Goal: Information Seeking & Learning: Learn about a topic

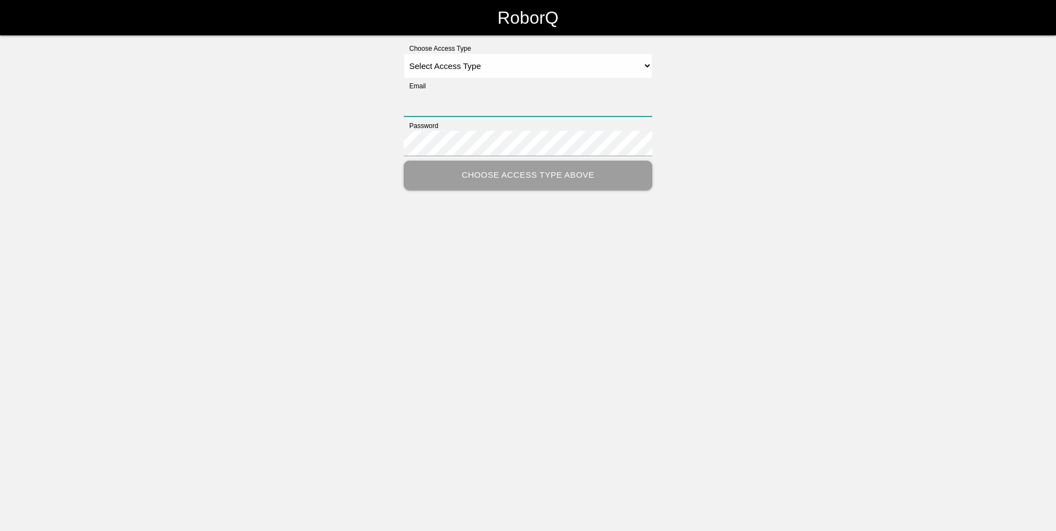
type input "[EMAIL_ADDRESS][DOMAIN_NAME]"
click at [482, 69] on select "Select Access Type Admin Customer Supervisor Worker" at bounding box center [528, 66] width 249 height 25
select select "Admin"
click at [404, 54] on select "Select Access Type Admin Customer Supervisor Worker" at bounding box center [528, 66] width 249 height 25
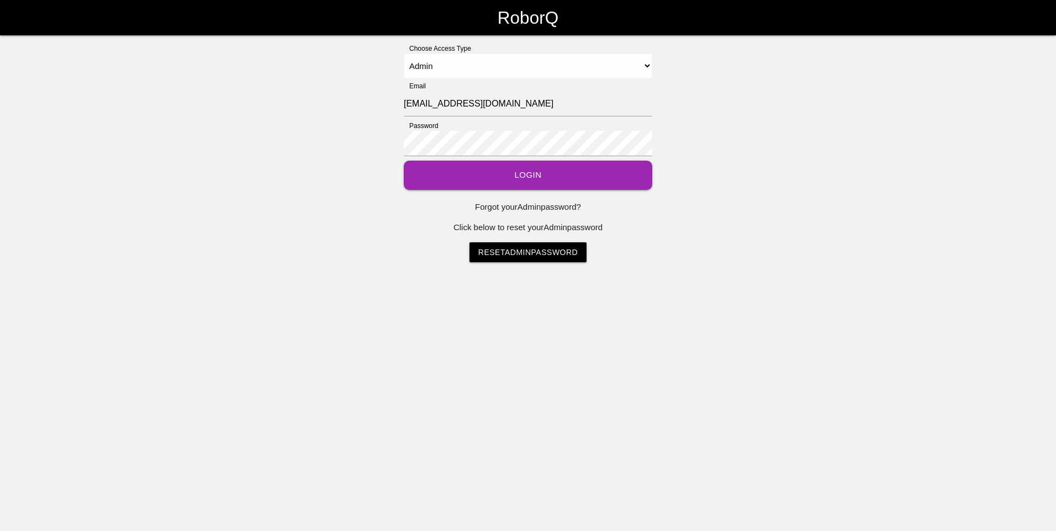
click at [494, 174] on button "Login" at bounding box center [528, 175] width 249 height 29
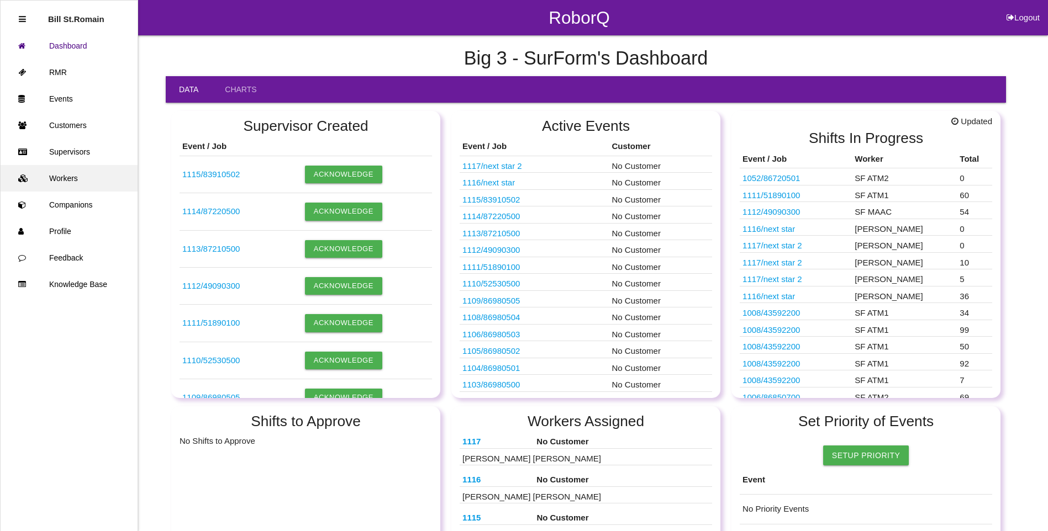
click at [20, 178] on icon at bounding box center [24, 178] width 13 height 27
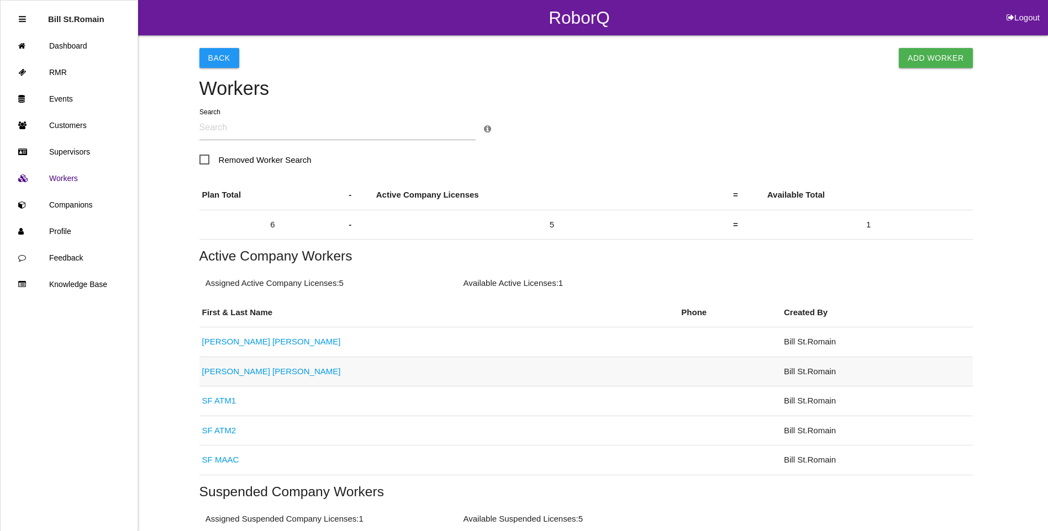
click at [212, 372] on link "[PERSON_NAME]" at bounding box center [271, 371] width 139 height 9
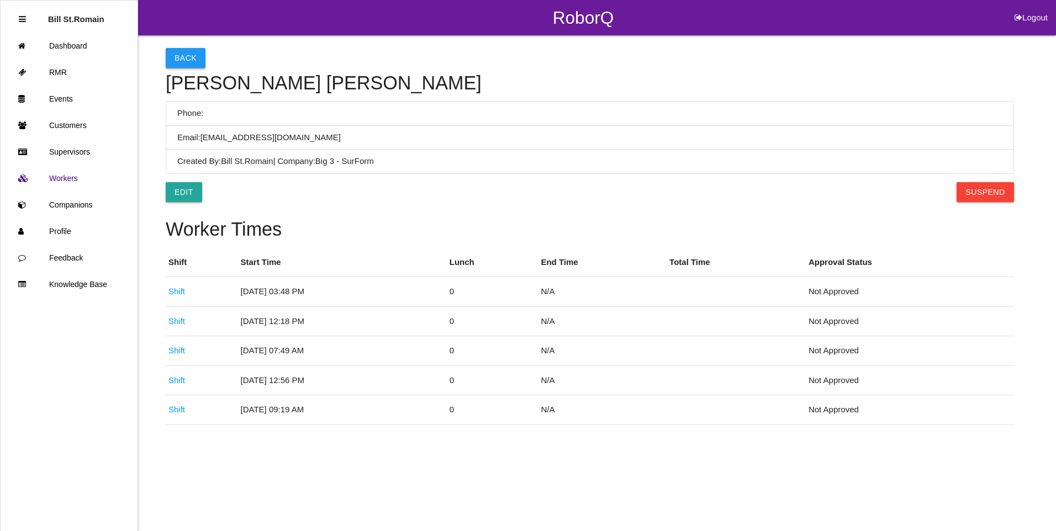
click at [177, 55] on button "Back" at bounding box center [186, 58] width 40 height 20
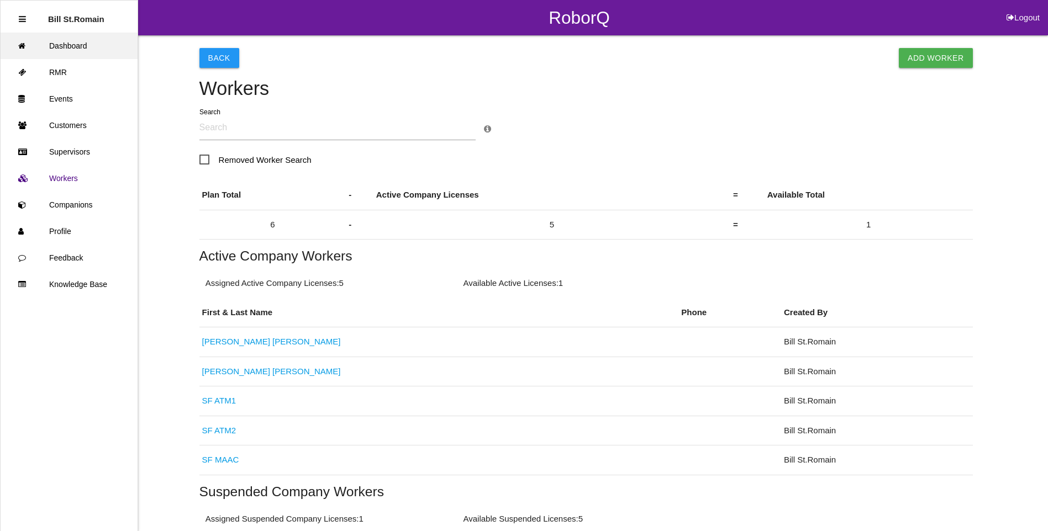
click at [22, 46] on icon at bounding box center [24, 46] width 13 height 27
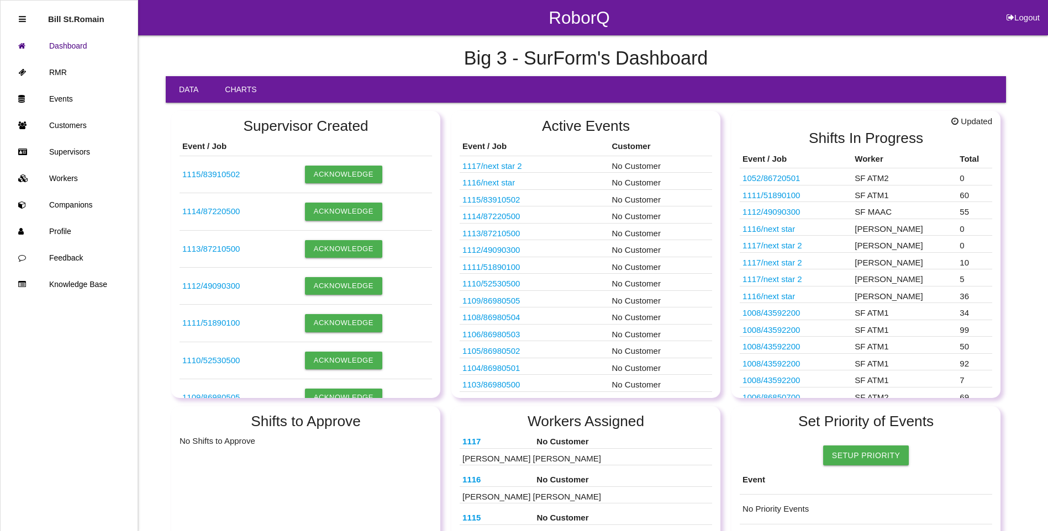
click at [237, 87] on link "Charts" at bounding box center [241, 89] width 58 height 27
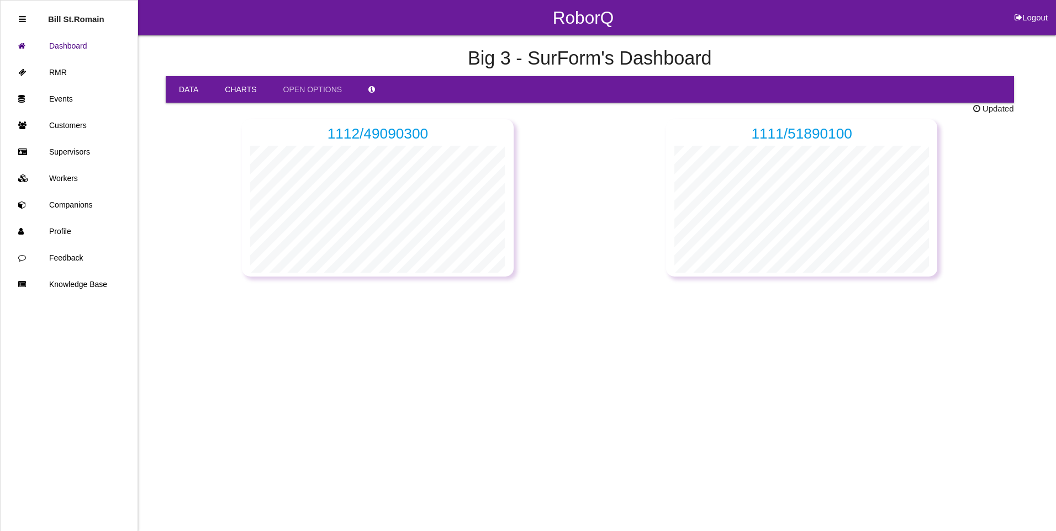
click at [187, 92] on link "Data" at bounding box center [189, 89] width 46 height 27
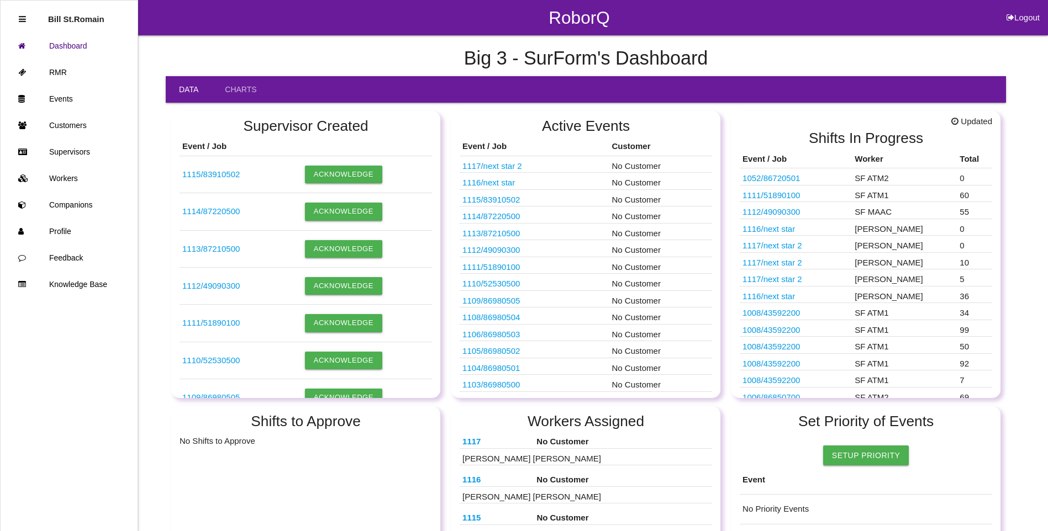
click at [498, 166] on link "1117 / next star 2" at bounding box center [492, 165] width 60 height 9
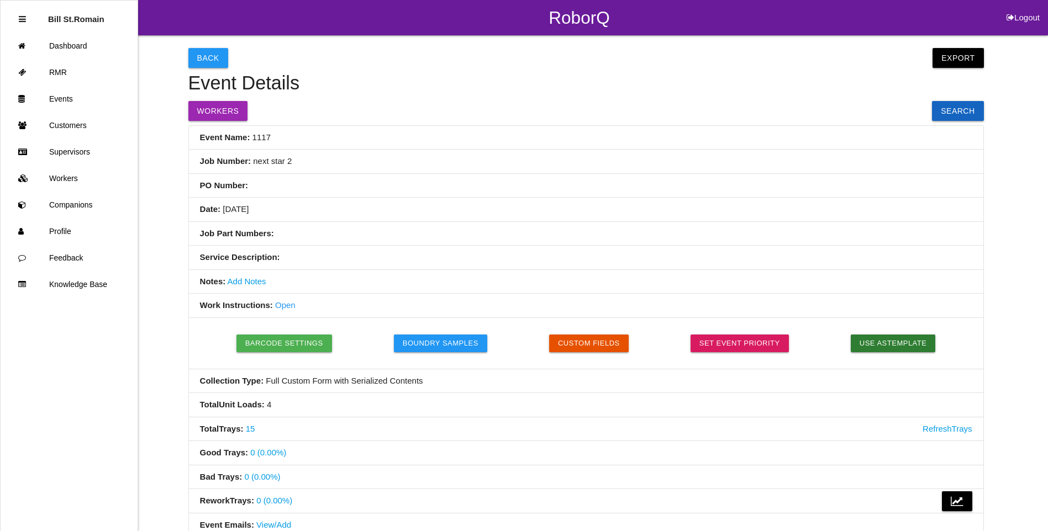
click at [1028, 8] on button "Logout" at bounding box center [1023, 4] width 50 height 8
select select "Admin"
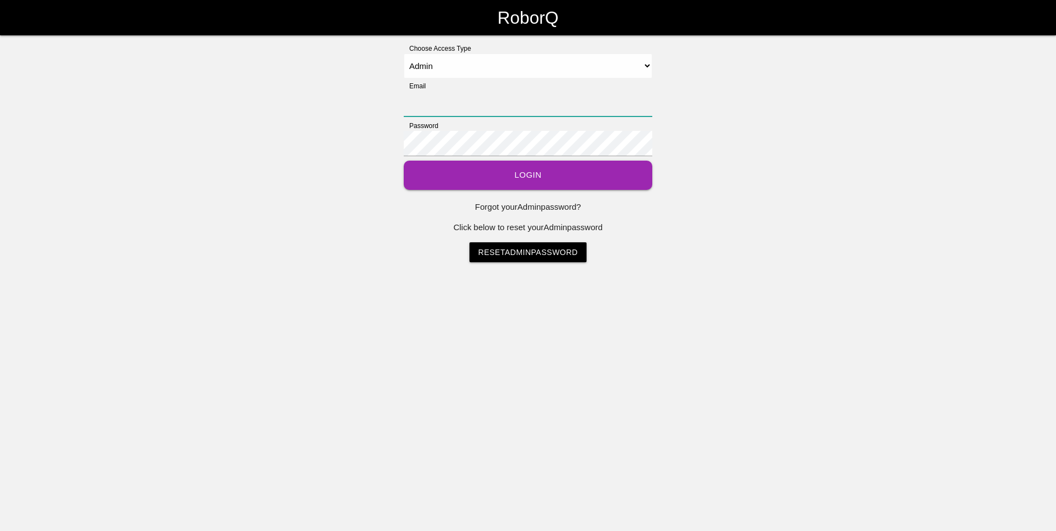
type input "[EMAIL_ADDRESS][DOMAIN_NAME]"
